Goal: Information Seeking & Learning: Learn about a topic

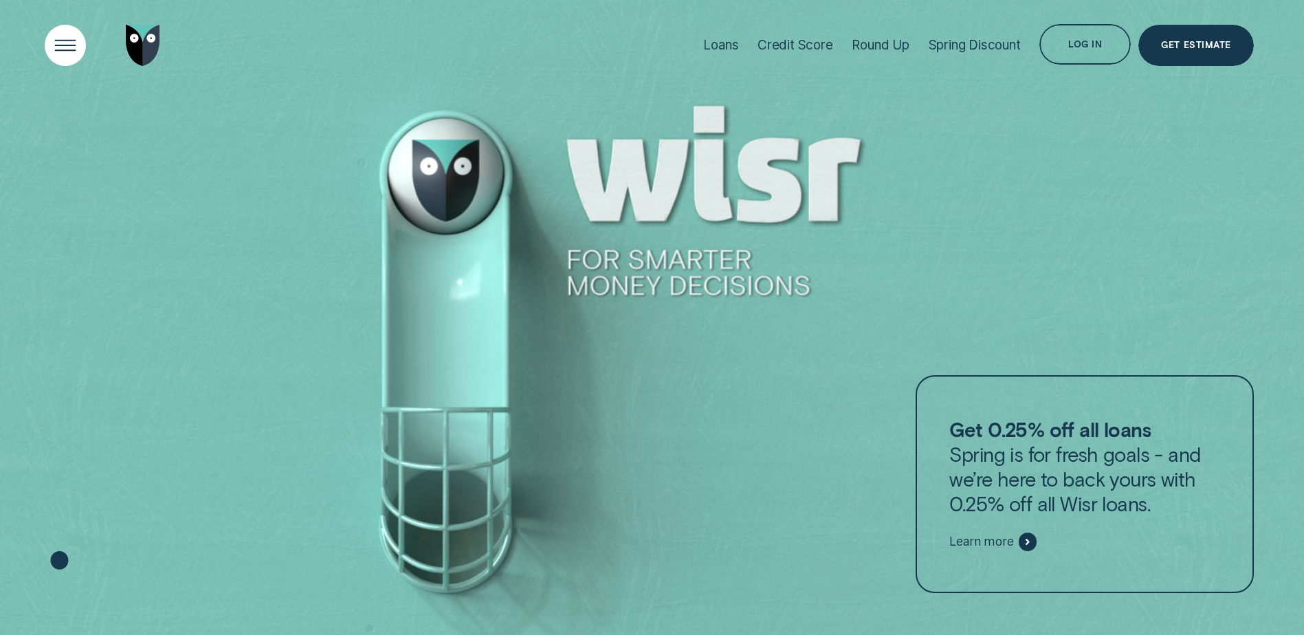
click at [57, 42] on div "Open Menu" at bounding box center [65, 45] width 58 height 58
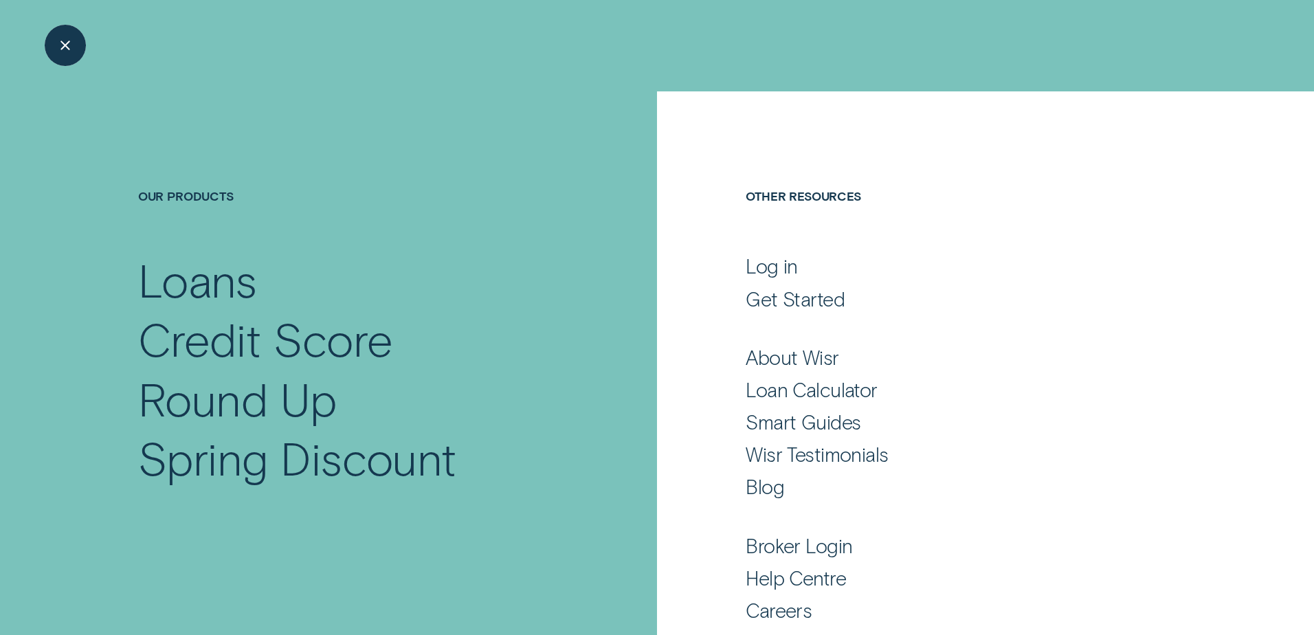
click at [62, 46] on div "Close Menu" at bounding box center [65, 45] width 58 height 58
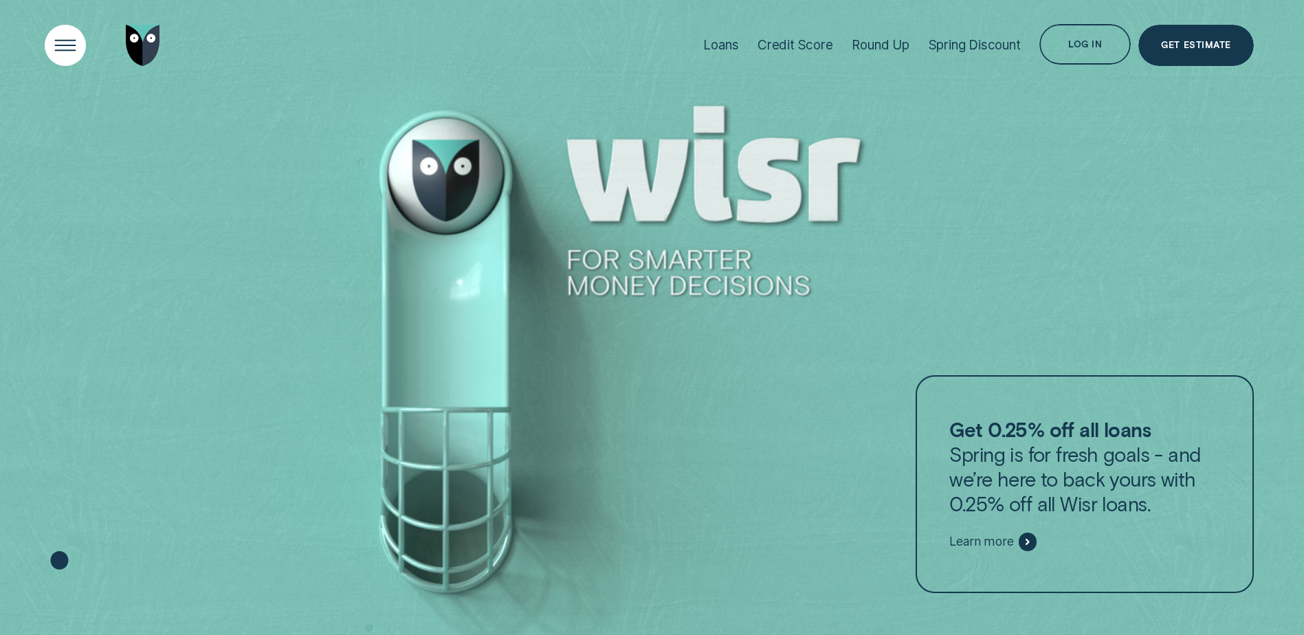
click at [70, 43] on div "Open Menu" at bounding box center [65, 45] width 58 height 58
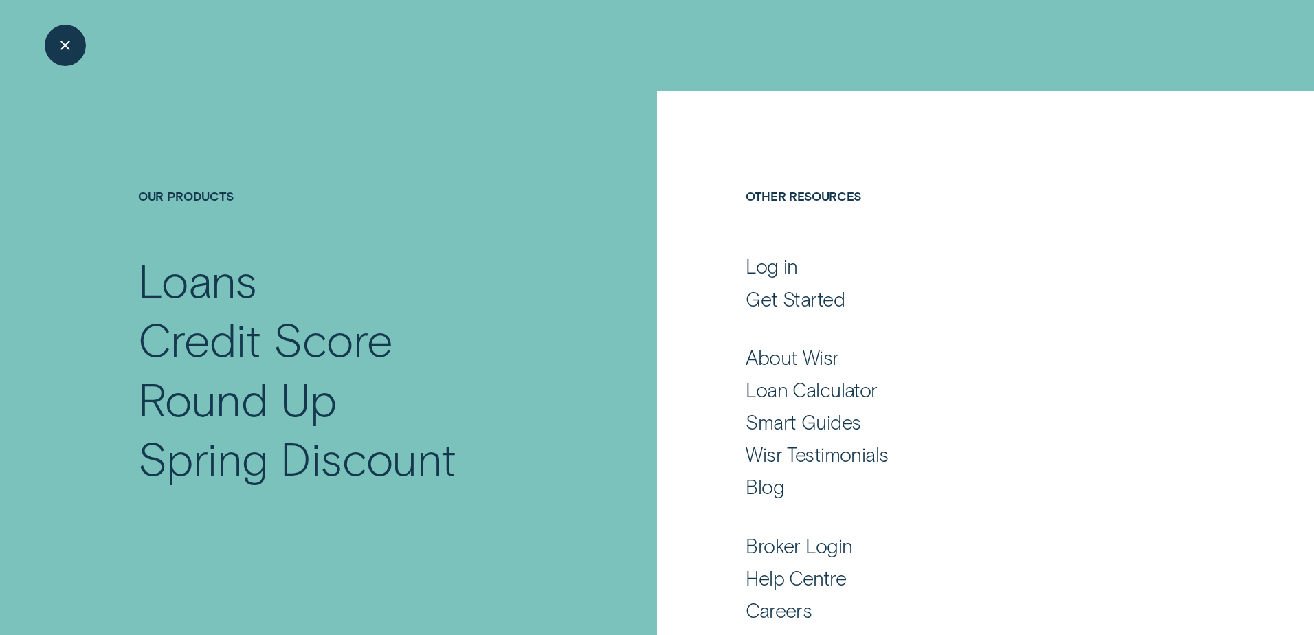
click at [70, 43] on div "Close Menu" at bounding box center [65, 45] width 58 height 58
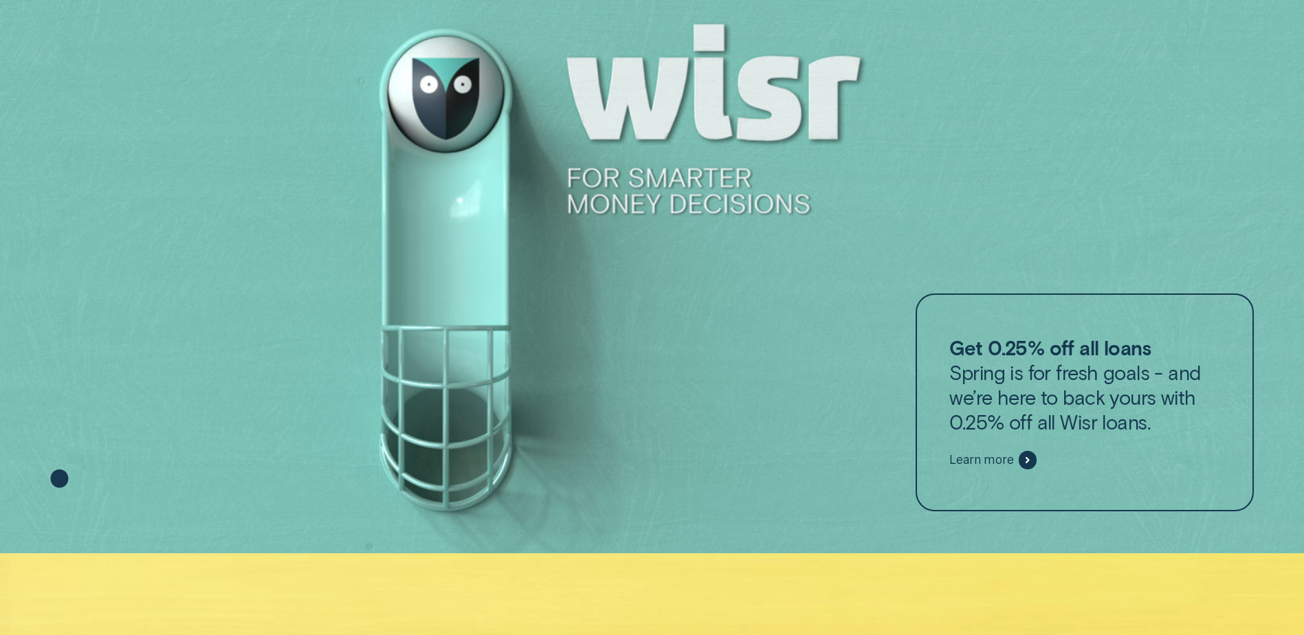
scroll to position [115, 0]
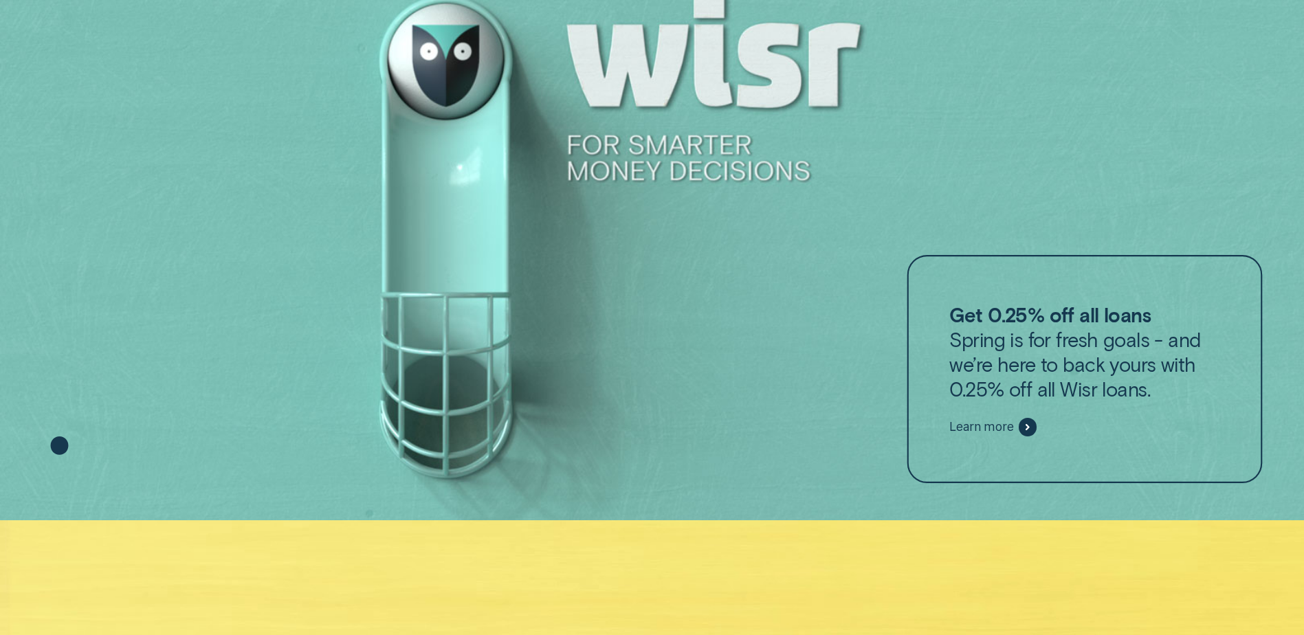
click at [1080, 365] on p "Get 0.25% off all loans Spring is for fresh goals - and we’re here to back your…" at bounding box center [1084, 351] width 270 height 99
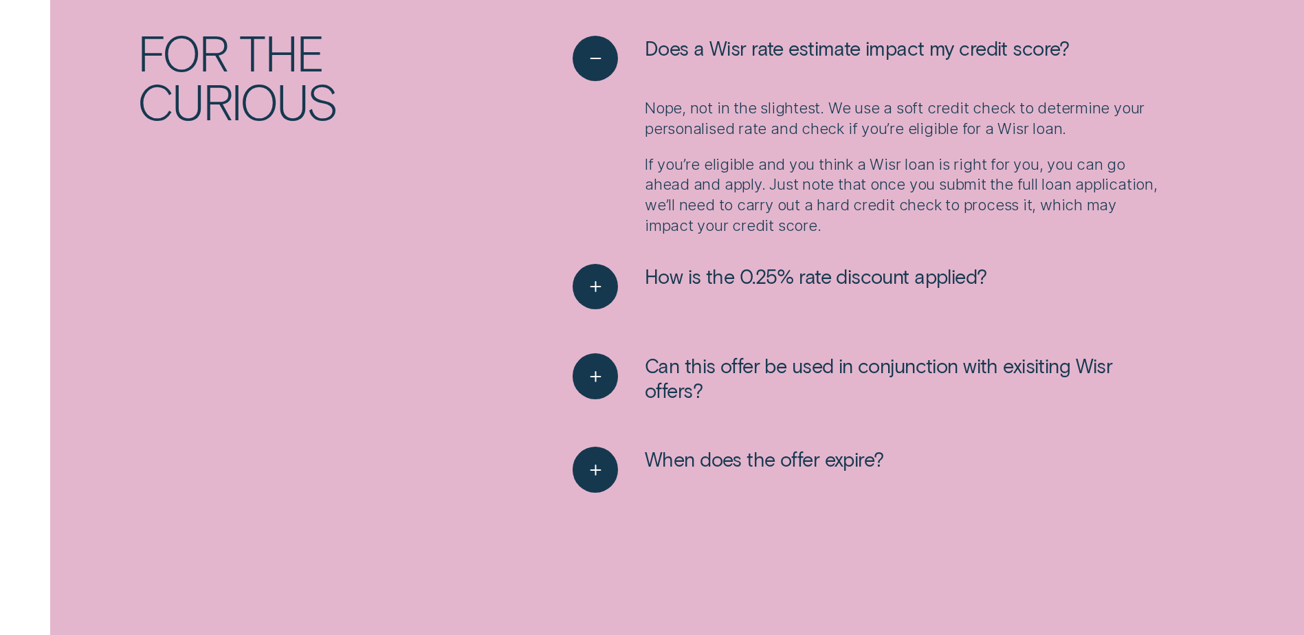
scroll to position [2177, 0]
click at [613, 288] on div "See more" at bounding box center [595, 287] width 47 height 47
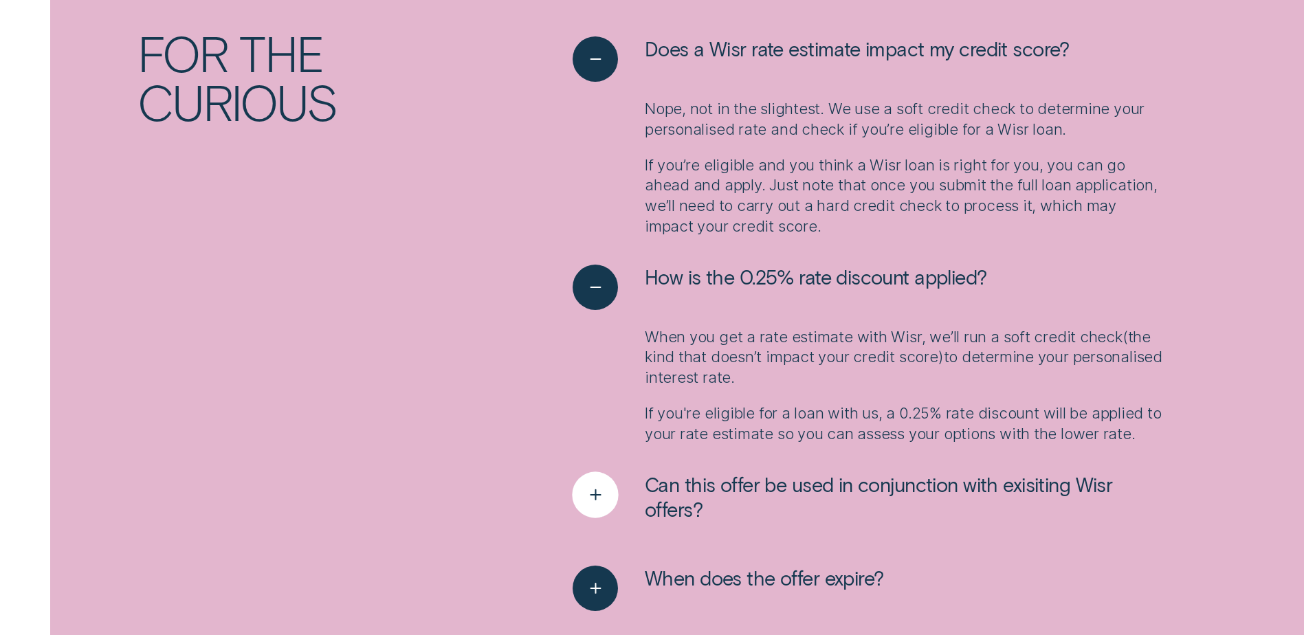
click at [603, 489] on icon "See more" at bounding box center [595, 495] width 23 height 21
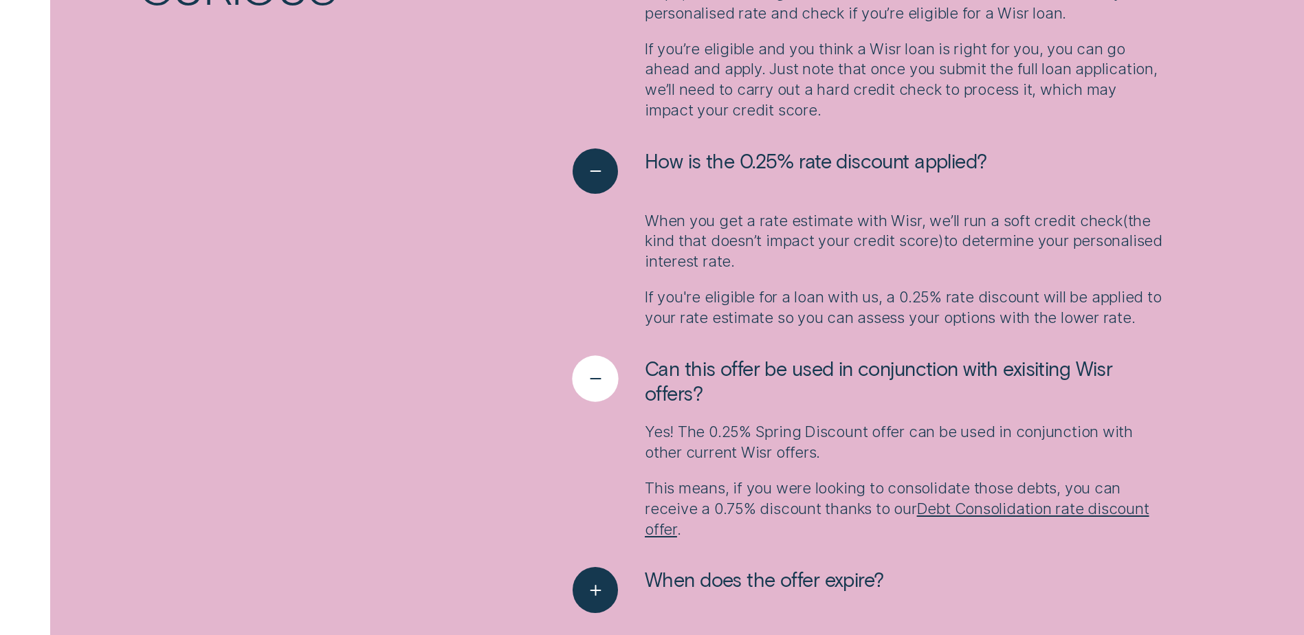
scroll to position [2406, 0]
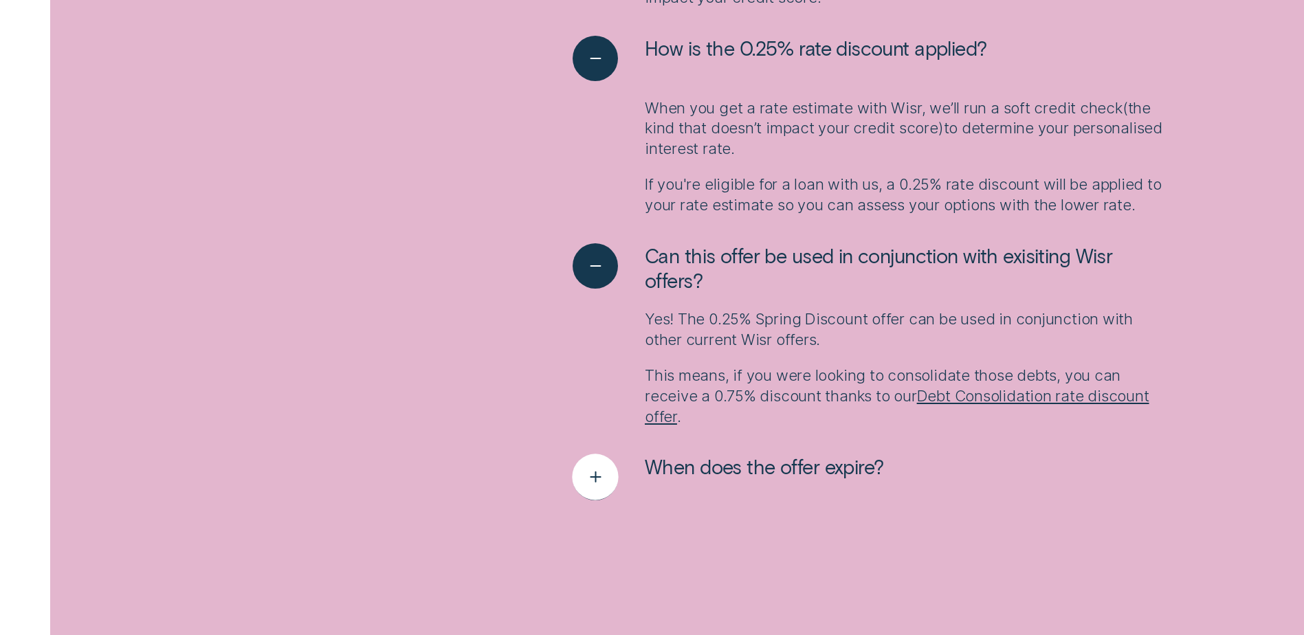
click at [604, 482] on icon "See more" at bounding box center [595, 477] width 23 height 21
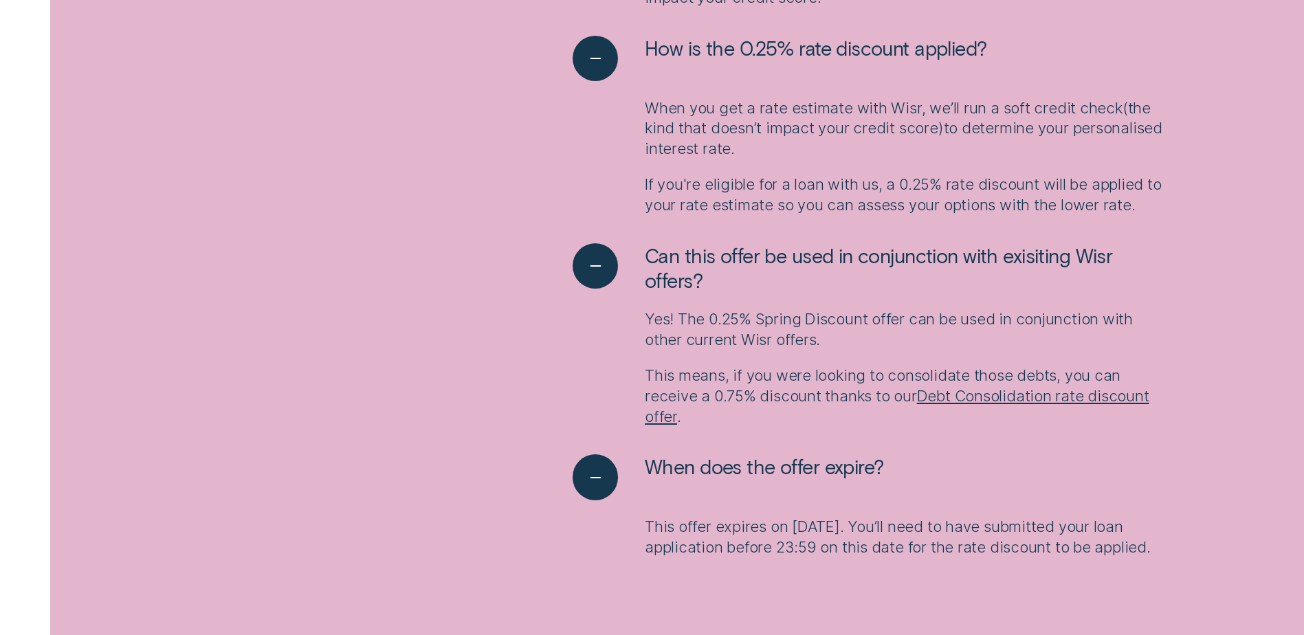
click at [419, 381] on div "FAQ For the curious Does a Wisr rate estimate impact my credit score? Nope, not…" at bounding box center [652, 171] width 1219 height 830
